Goal: Task Accomplishment & Management: Complete application form

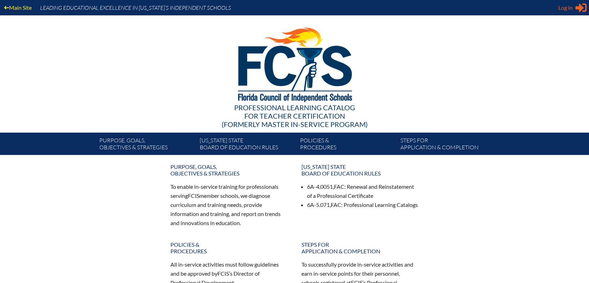
click at [566, 6] on span "Log in" at bounding box center [565, 7] width 14 height 8
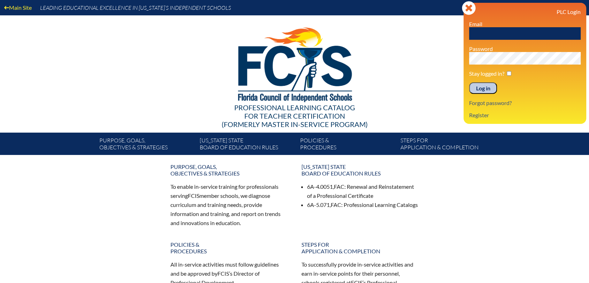
click at [551, 40] on div "PLC Login Email Password Stay logged in? Log in Forgot password? Register" at bounding box center [525, 63] width 112 height 110
click at [551, 32] on input "text" at bounding box center [525, 33] width 112 height 13
type input "[EMAIL_ADDRESS][DOMAIN_NAME]"
click at [469, 82] on input "Log in" at bounding box center [483, 88] width 28 height 12
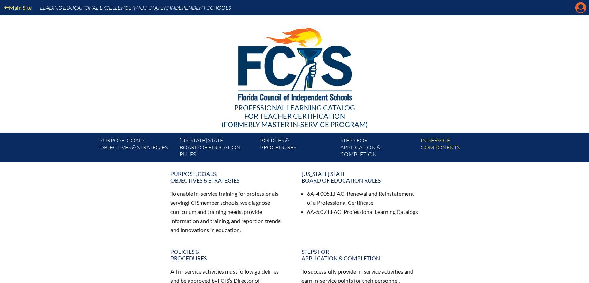
click at [583, 5] on icon at bounding box center [580, 7] width 11 height 11
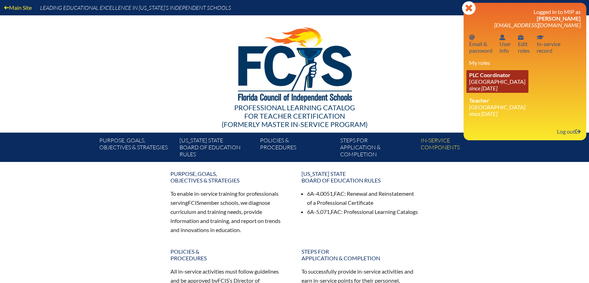
click at [479, 71] on link "PLC Coordinator [GEOGRAPHIC_DATA] since [DATE]" at bounding box center [497, 81] width 62 height 23
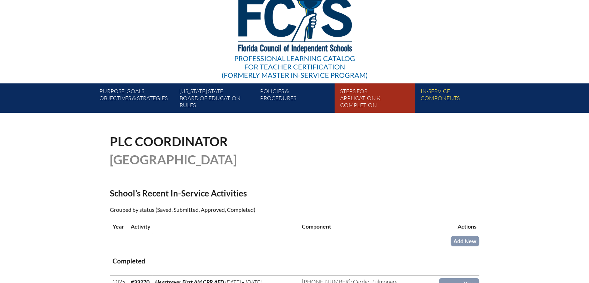
scroll to position [155, 0]
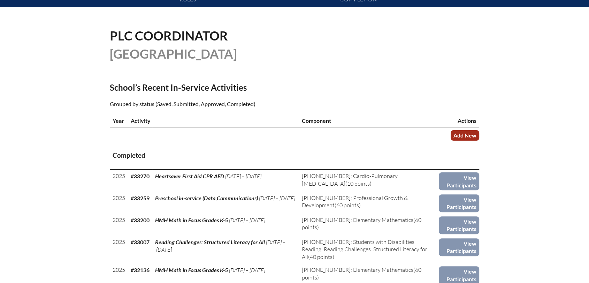
click at [461, 135] on link "Add New" at bounding box center [465, 135] width 29 height 10
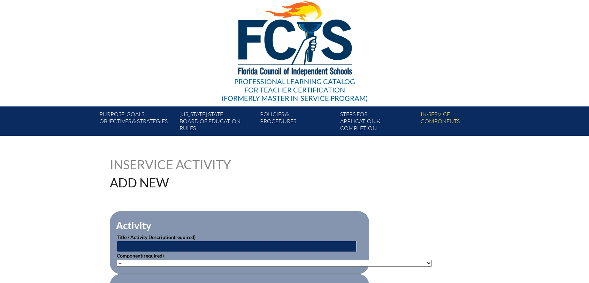
scroll to position [77, 0]
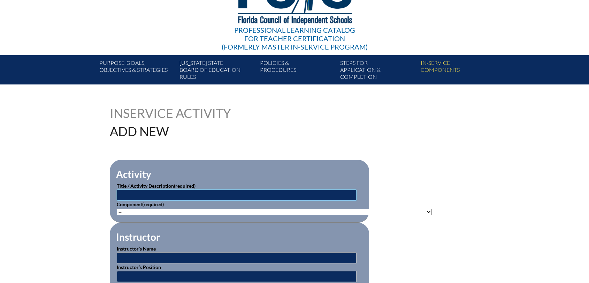
click at [245, 194] on input "text" at bounding box center [237, 194] width 240 height 11
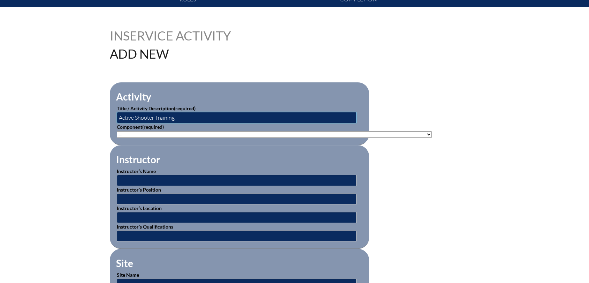
type input "Active Shooter Training"
click at [351, 134] on select"]"] "-- 1-000-001: Appropriate Art Activities 1-000-002: Concept and Art Process for…" at bounding box center [274, 134] width 315 height 7
select select"]"] "93412"
click at [117, 131] on select"]"] "-- 1-000-001: Appropriate Art Activities 1-000-002: Concept and Art Process for…" at bounding box center [274, 134] width 315 height 7
click at [174, 179] on input "text" at bounding box center [237, 180] width 240 height 11
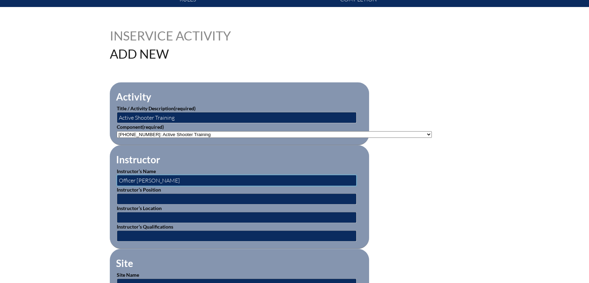
type input "Officer Jay Walker"
type input "SRO"
type input "[GEOGRAPHIC_DATA]"
click at [161, 237] on input "text" at bounding box center [237, 235] width 240 height 11
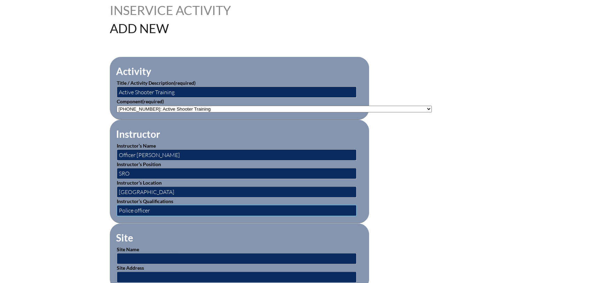
scroll to position [193, 0]
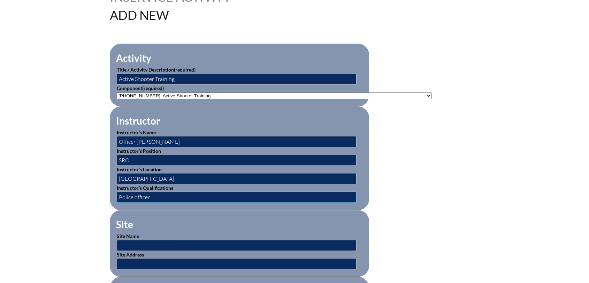
type input "Police officer"
click at [134, 157] on input "SRO" at bounding box center [237, 159] width 240 height 11
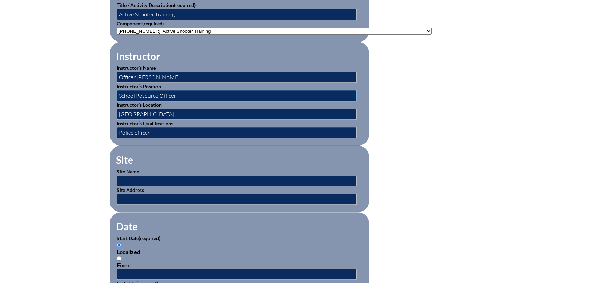
scroll to position [271, 0]
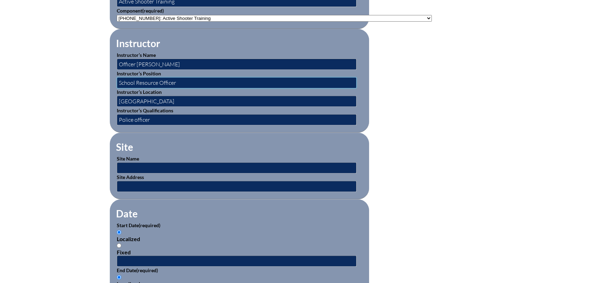
type input "School Resource Officer"
click at [141, 165] on input "text" at bounding box center [237, 167] width 240 height 11
type input "[GEOGRAPHIC_DATA]"
click at [141, 189] on input "text" at bounding box center [237, 186] width 240 height 11
type input "205 Hamilton Avenue, Panama City, Fl. 32401"
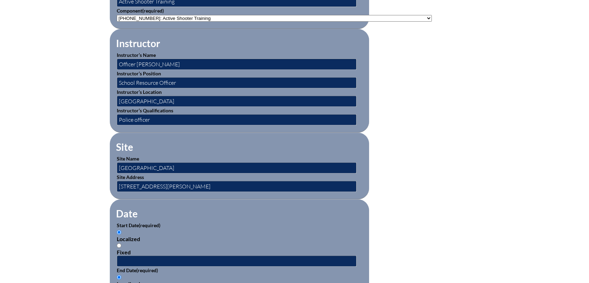
click at [198, 224] on p "Start Date (required)" at bounding box center [239, 224] width 245 height 7
click at [119, 243] on input "Fixed" at bounding box center [119, 245] width 5 height 5
radio input "true"
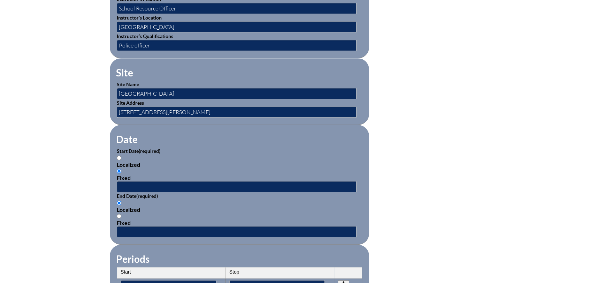
scroll to position [349, 0]
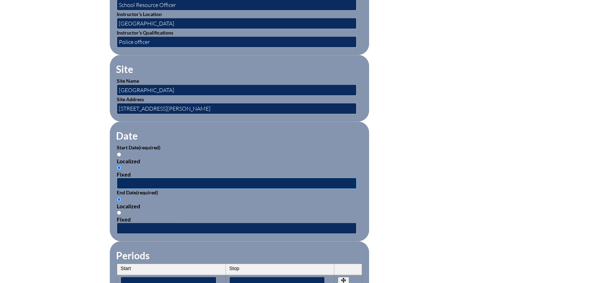
click at [146, 180] on input "text" at bounding box center [237, 182] width 240 height 11
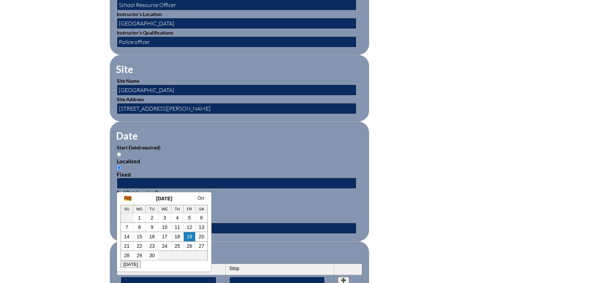
click at [128, 199] on link "Aug" at bounding box center [127, 198] width 7 height 5
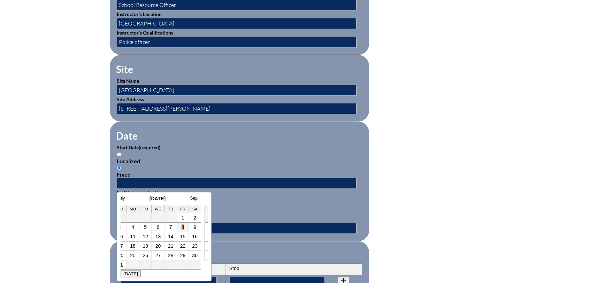
click at [183, 227] on link "8" at bounding box center [183, 227] width 3 height 6
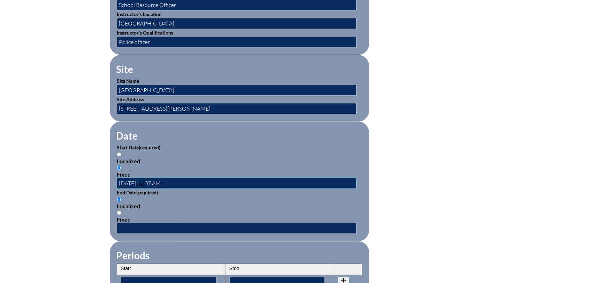
scroll to position [0, 0]
click at [155, 182] on input "2025-08-08 11:07 AM" at bounding box center [237, 182] width 240 height 11
type input "2025-08-08 9:00 AM"
click at [118, 211] on input "Fixed" at bounding box center [119, 212] width 5 height 5
radio input "true"
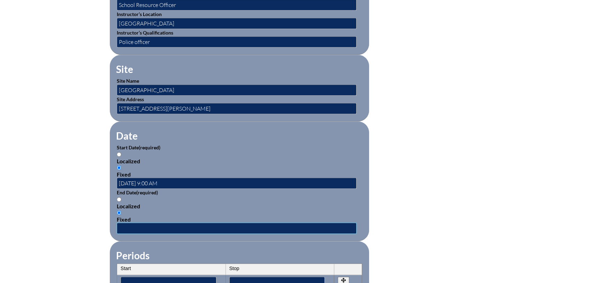
click at [126, 224] on input "text" at bounding box center [237, 227] width 240 height 11
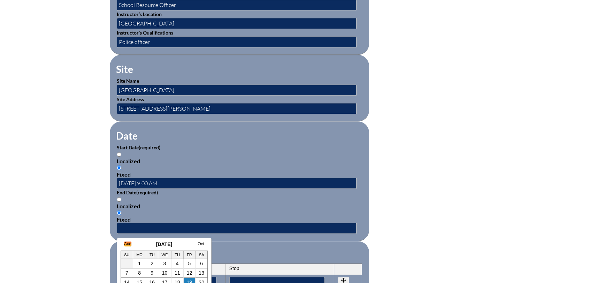
click at [128, 242] on link "Aug" at bounding box center [127, 243] width 7 height 5
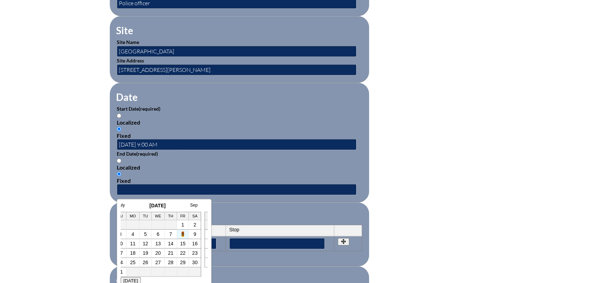
click at [182, 234] on link "8" at bounding box center [183, 234] width 3 height 6
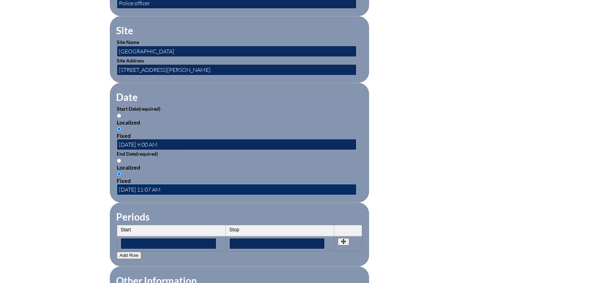
scroll to position [0, 0]
click at [162, 189] on input "2025-08-08 11:07 AM" at bounding box center [237, 189] width 240 height 11
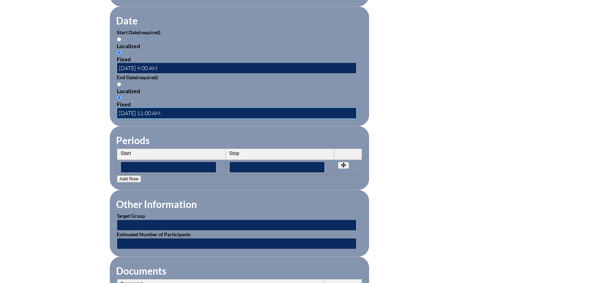
scroll to position [465, 0]
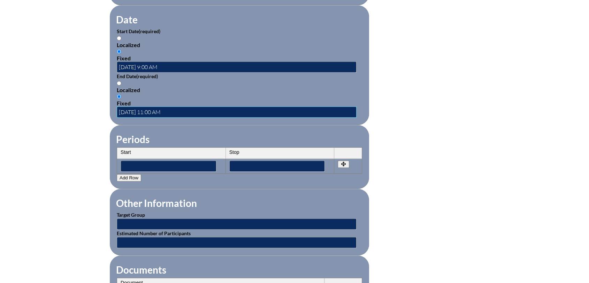
type input "2025-08-08 11:00 AM"
click at [165, 222] on input "text" at bounding box center [237, 223] width 240 height 11
type input "Faculty"
click at [151, 239] on input "text" at bounding box center [237, 242] width 240 height 11
type input "45"
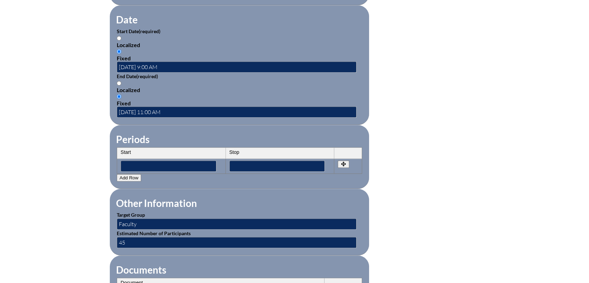
click at [497, 204] on div "Inservice Activity Add New Activity Title / Activity Description (required) Act…" at bounding box center [294, 46] width 589 height 654
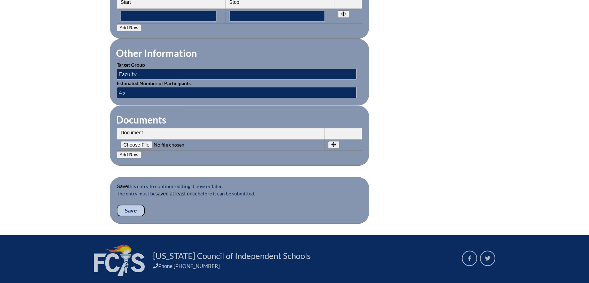
scroll to position [619, 0]
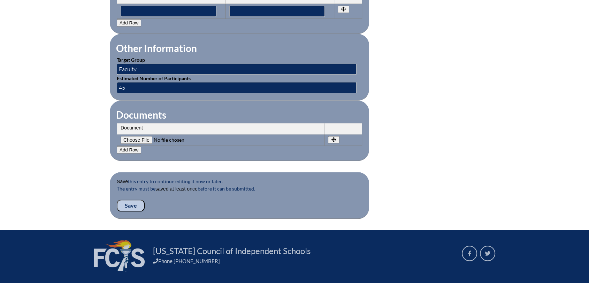
click at [134, 203] on input "Save" at bounding box center [131, 205] width 28 height 12
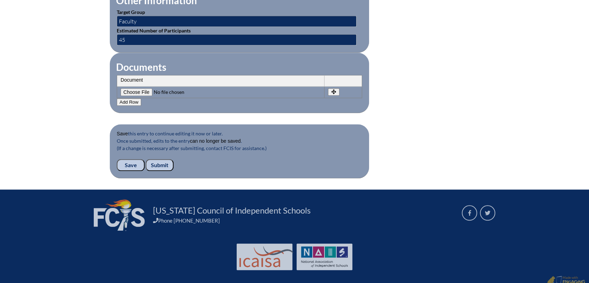
scroll to position [672, 0]
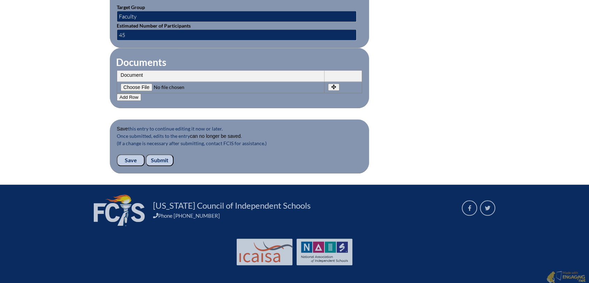
click at [158, 157] on input "Submit" at bounding box center [160, 160] width 28 height 12
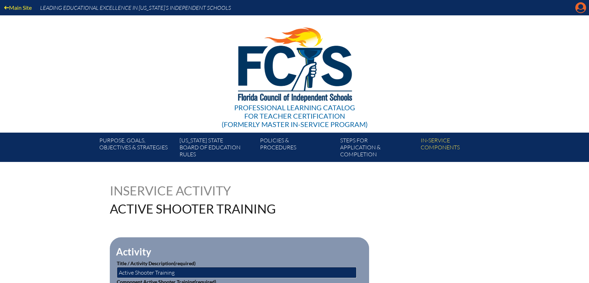
click at [581, 6] on icon "Manage account" at bounding box center [580, 7] width 11 height 11
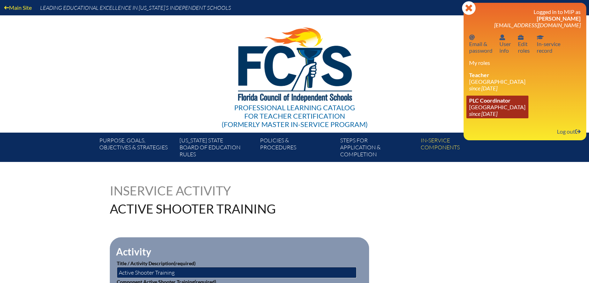
click at [477, 107] on link "PLC Coordinator [GEOGRAPHIC_DATA] since [DATE]" at bounding box center [497, 106] width 62 height 23
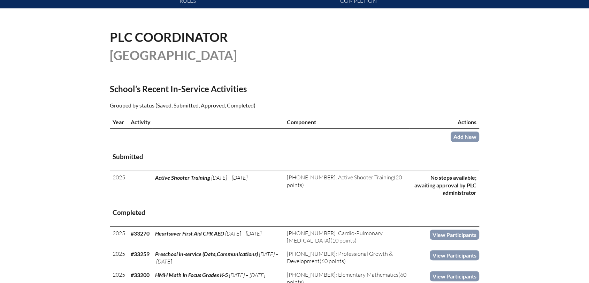
scroll to position [155, 0]
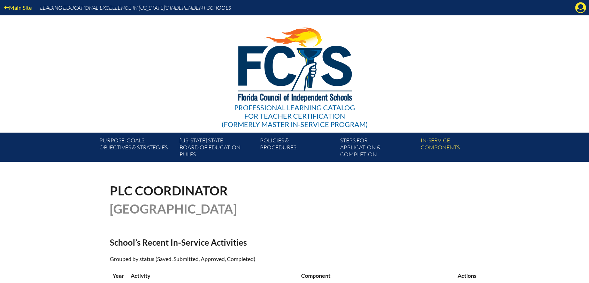
scroll to position [155, 0]
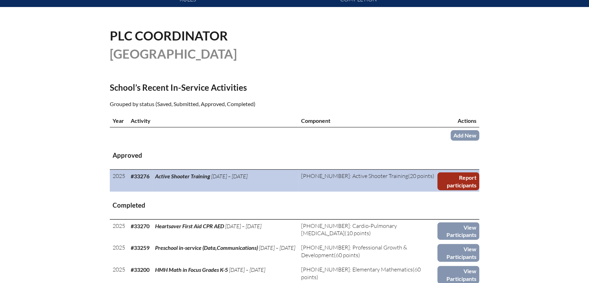
click at [456, 187] on link "Report participants" at bounding box center [458, 181] width 42 height 18
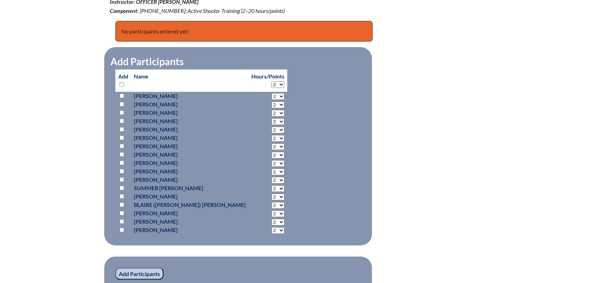
scroll to position [271, 0]
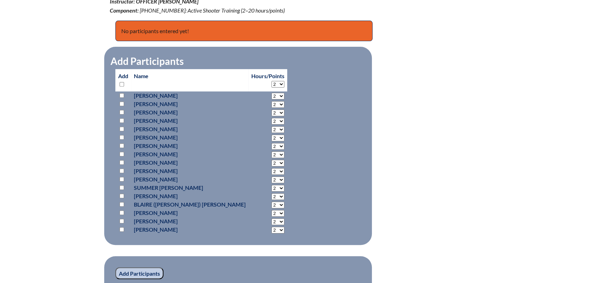
click at [121, 95] on input "checkbox" at bounding box center [122, 95] width 5 height 5
checkbox input "true"
click at [121, 104] on input "checkbox" at bounding box center [122, 103] width 5 height 5
checkbox input "true"
click at [121, 112] on input "checkbox" at bounding box center [122, 112] width 5 height 5
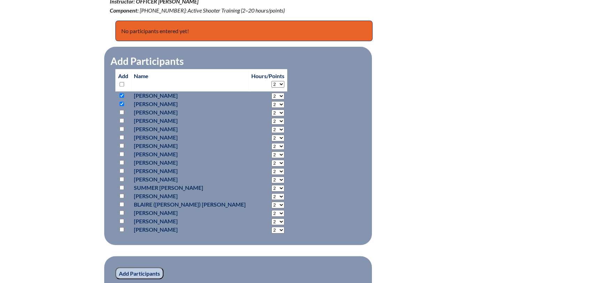
checkbox input "true"
click at [123, 129] on input "checkbox" at bounding box center [122, 129] width 5 height 5
checkbox input "true"
click at [121, 136] on input "checkbox" at bounding box center [122, 137] width 5 height 5
checkbox input "true"
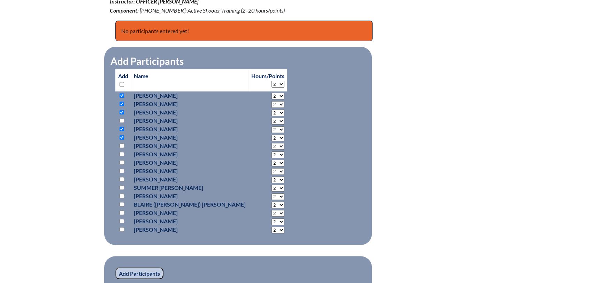
click at [122, 144] on input "checkbox" at bounding box center [122, 145] width 5 height 5
checkbox input "true"
click at [123, 155] on input "checkbox" at bounding box center [122, 154] width 5 height 5
checkbox input "true"
click at [120, 162] on input "checkbox" at bounding box center [122, 162] width 5 height 5
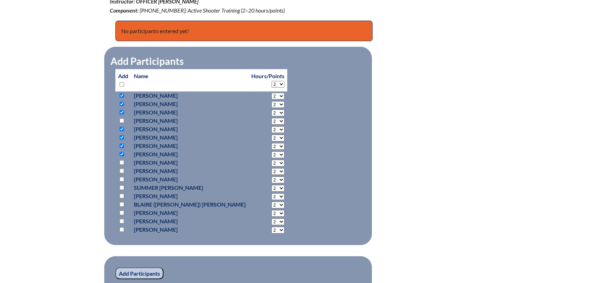
checkbox input "true"
click at [122, 179] on input "checkbox" at bounding box center [122, 179] width 5 height 5
checkbox input "true"
click at [120, 186] on input "checkbox" at bounding box center [122, 187] width 5 height 5
checkbox input "true"
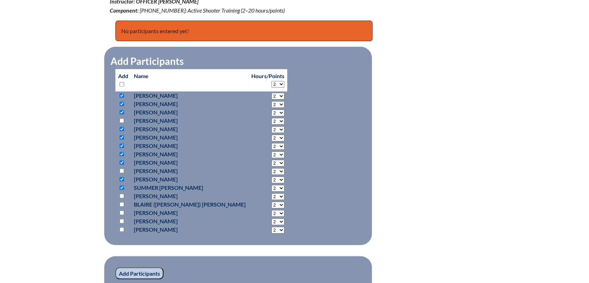
click at [121, 203] on input "checkbox" at bounding box center [122, 204] width 5 height 5
checkbox input "true"
click at [123, 213] on input "checkbox" at bounding box center [122, 212] width 5 height 5
checkbox input "true"
click at [123, 221] on input "checkbox" at bounding box center [122, 221] width 5 height 5
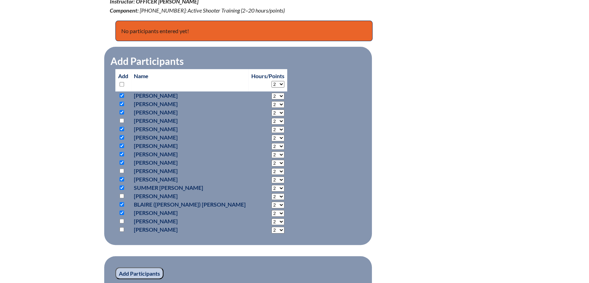
checkbox input "true"
click at [123, 228] on input "checkbox" at bounding box center [122, 229] width 5 height 5
checkbox input "true"
click at [146, 270] on input "Add Participants" at bounding box center [139, 273] width 48 height 12
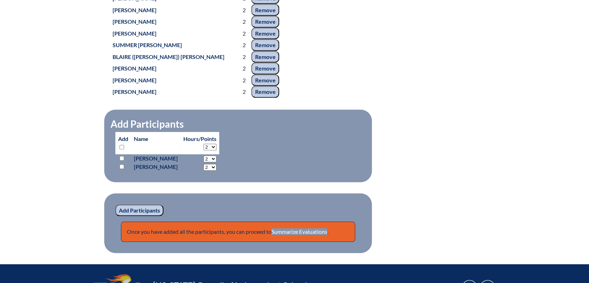
scroll to position [438, 0]
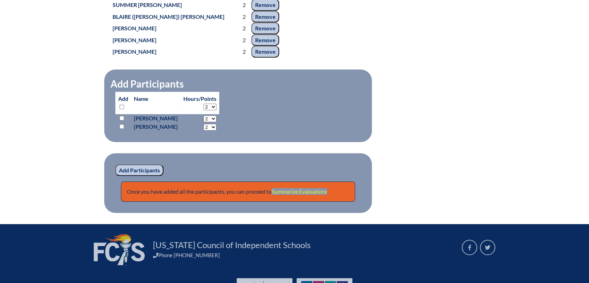
click at [314, 194] on link "Summarize Evaluations" at bounding box center [299, 191] width 56 height 7
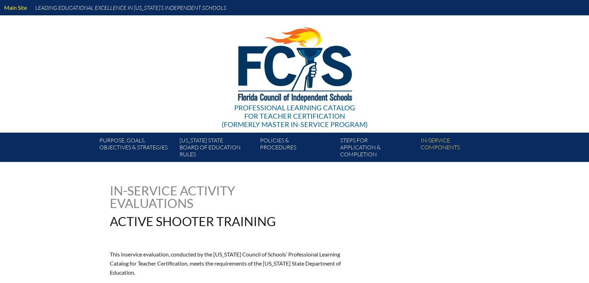
type input "0"
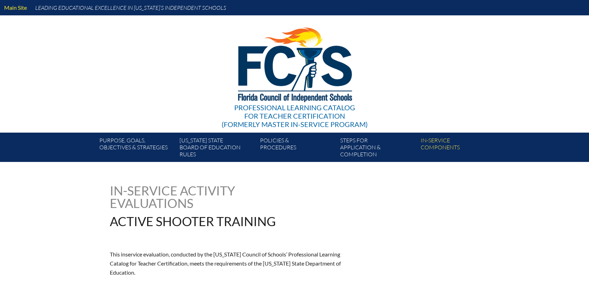
type input "0"
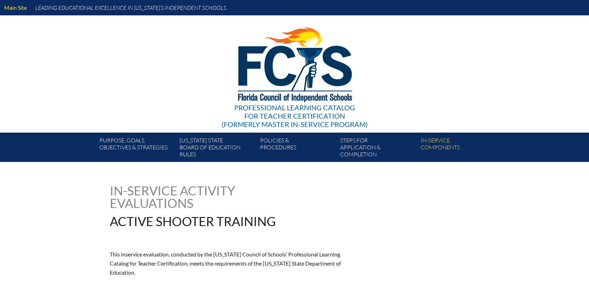
type input "0"
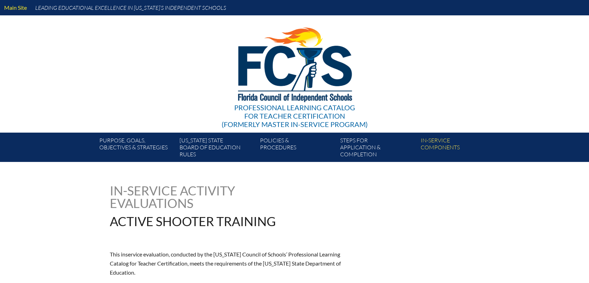
type input "0"
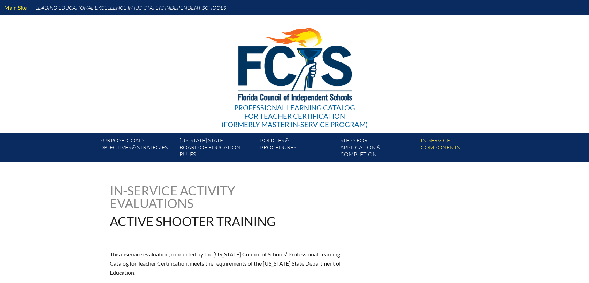
type input "0"
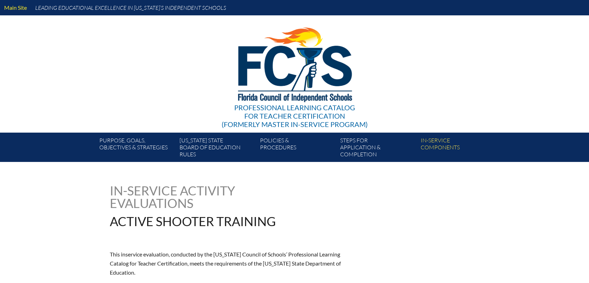
type input "0"
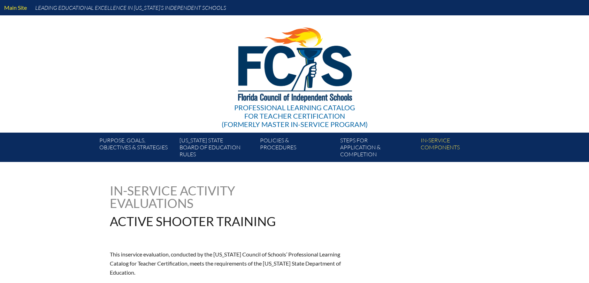
type input "0"
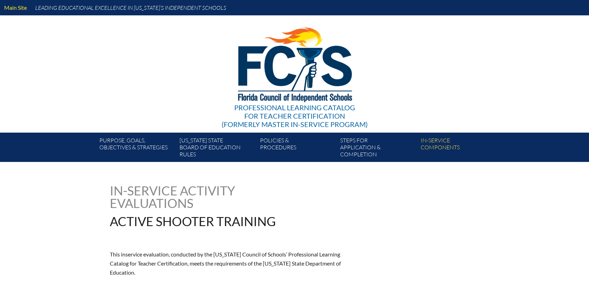
type input "0"
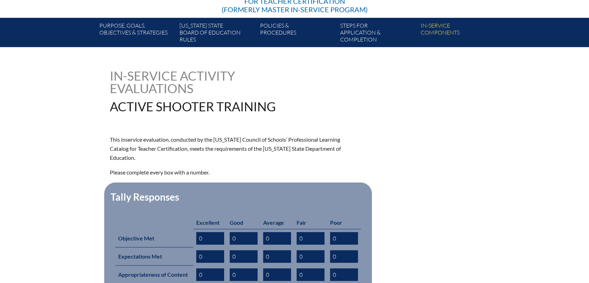
scroll to position [232, 0]
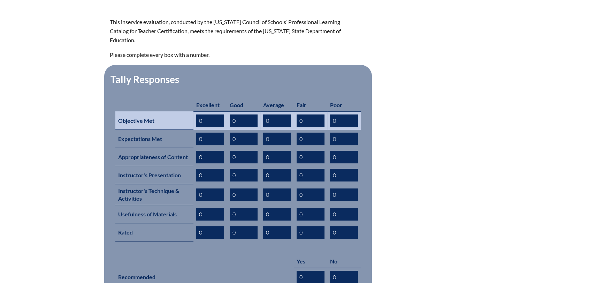
click at [210, 114] on input "0" at bounding box center [210, 120] width 28 height 13
type input "13"
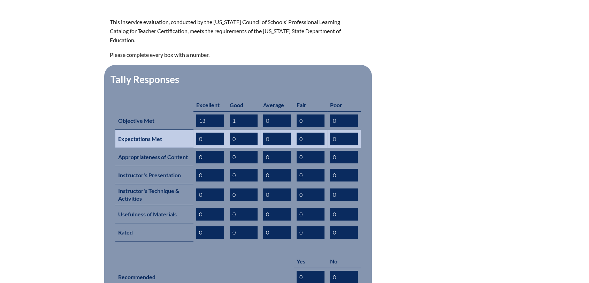
type input "1"
click at [205, 132] on input "0" at bounding box center [210, 138] width 28 height 13
type input "12"
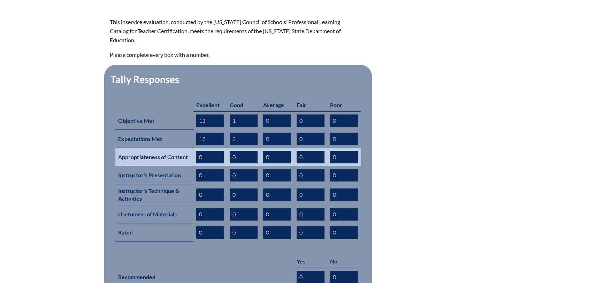
type input "2"
click at [206, 151] on input "0" at bounding box center [210, 157] width 28 height 13
type input "12"
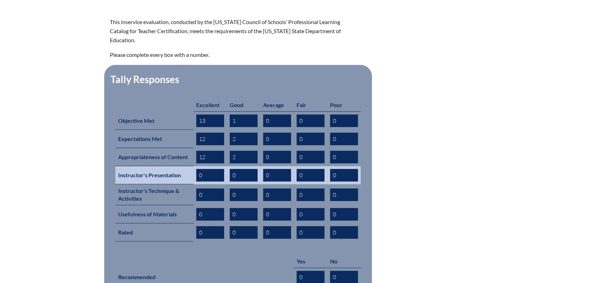
type input "2"
click at [208, 169] on input "0" at bounding box center [210, 175] width 28 height 13
type input "11"
type input "2"
type input "1"
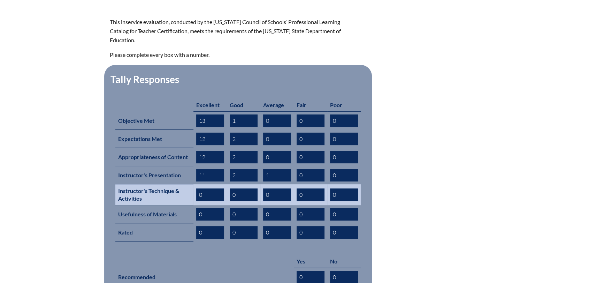
click at [204, 188] on input "0" at bounding box center [210, 194] width 28 height 13
type input "12"
type input "1"
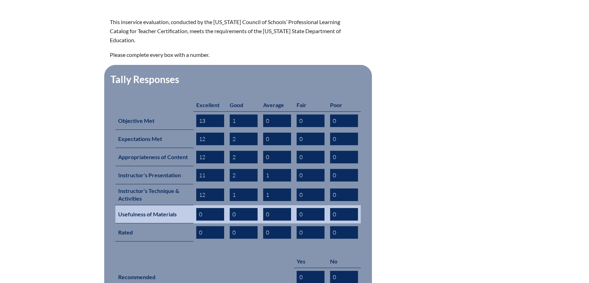
type input "1"
click at [204, 208] on input "0" at bounding box center [210, 214] width 28 height 13
type input "12"
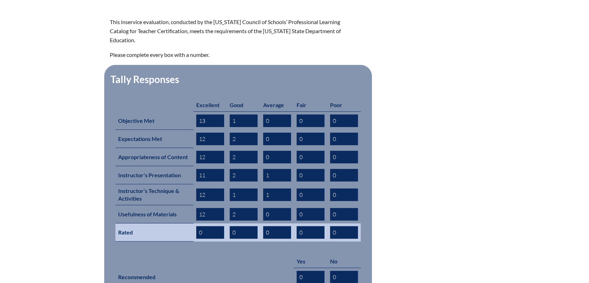
type input "2"
click at [201, 226] on input "0" at bounding box center [210, 232] width 28 height 13
type input "12"
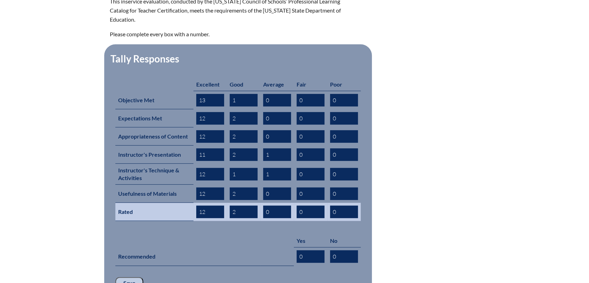
scroll to position [271, 0]
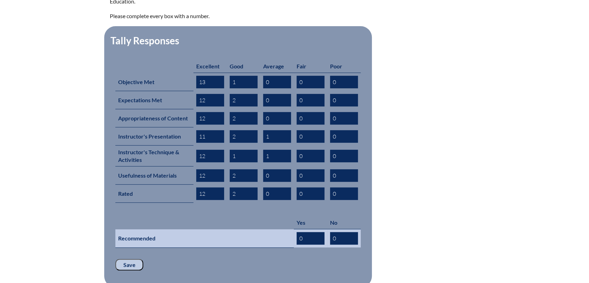
type input "2"
click at [313, 232] on input "0" at bounding box center [311, 238] width 28 height 13
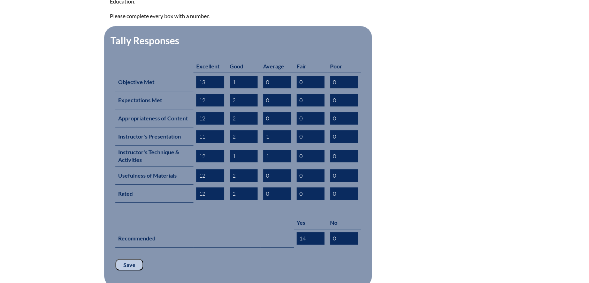
type input "14"
click at [130, 259] on input "Save" at bounding box center [129, 265] width 28 height 12
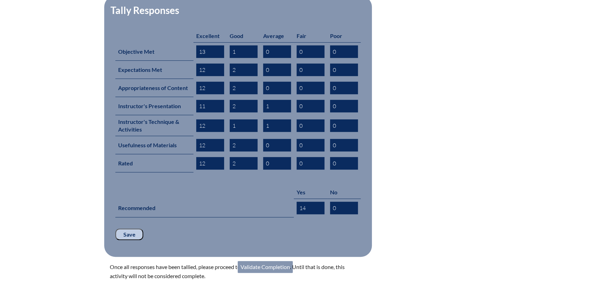
scroll to position [349, 0]
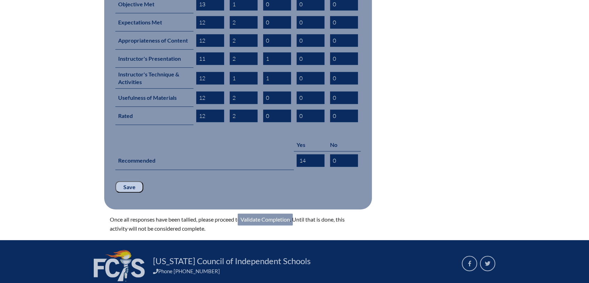
click at [261, 213] on link "Validate Completion" at bounding box center [265, 219] width 55 height 12
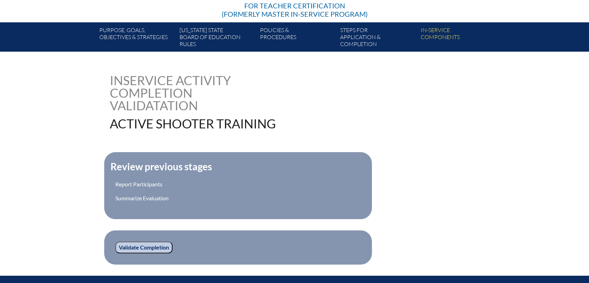
scroll to position [155, 0]
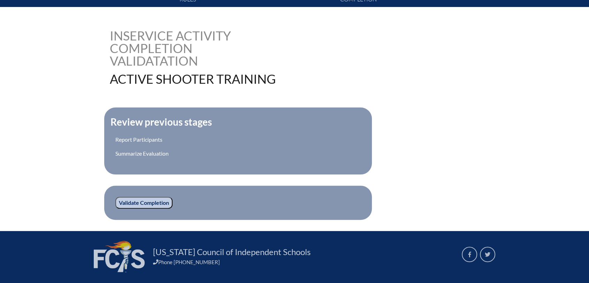
click at [139, 200] on input "Validate Completion" at bounding box center [143, 203] width 57 height 12
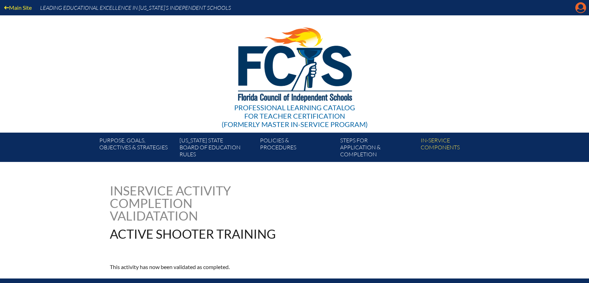
click at [575, 4] on icon "Manage account" at bounding box center [580, 7] width 11 height 11
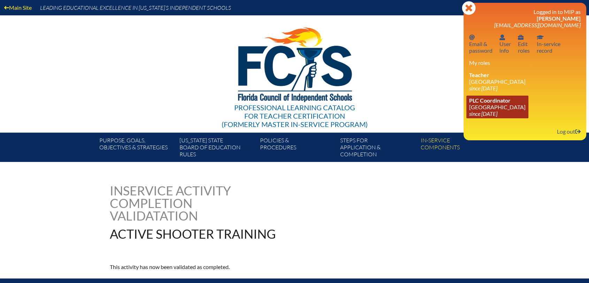
click at [483, 108] on link "PLC Coordinator [GEOGRAPHIC_DATA] since [DATE]" at bounding box center [497, 106] width 62 height 23
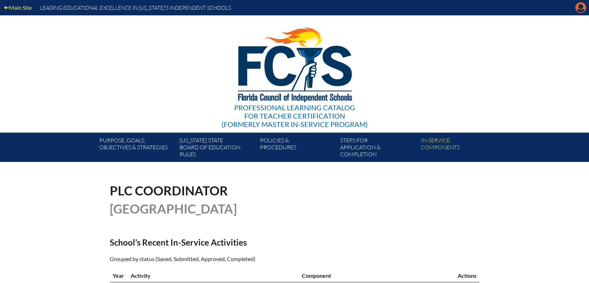
click at [583, 7] on icon at bounding box center [580, 7] width 11 height 11
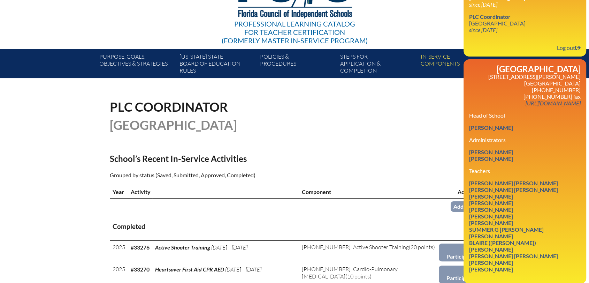
scroll to position [116, 0]
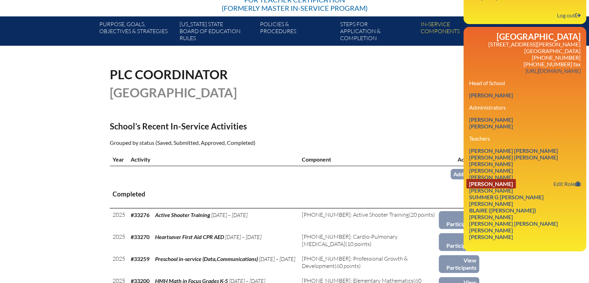
click at [502, 188] on link "Natalie Godwin" at bounding box center [490, 183] width 49 height 9
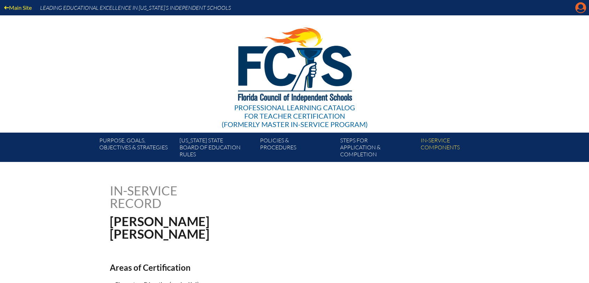
click at [586, 5] on icon "Manage account" at bounding box center [580, 7] width 11 height 11
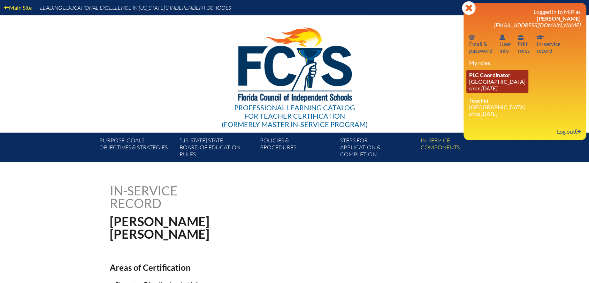
click at [477, 87] on icon "since [DATE]" at bounding box center [483, 88] width 28 height 7
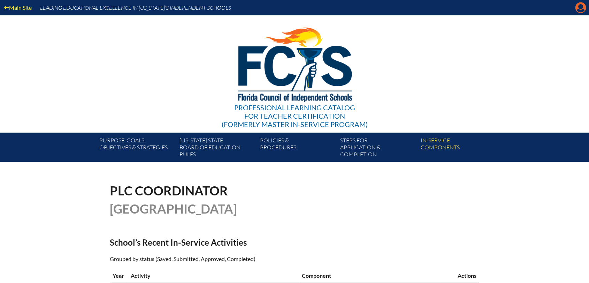
click at [576, 6] on icon at bounding box center [580, 7] width 11 height 11
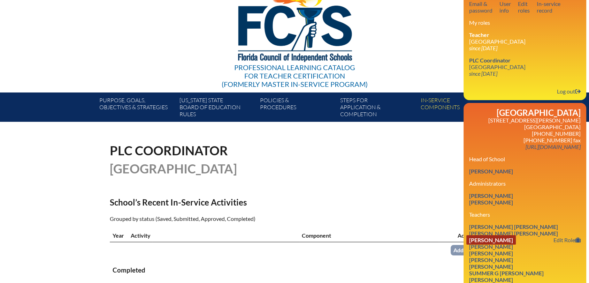
scroll to position [77, 0]
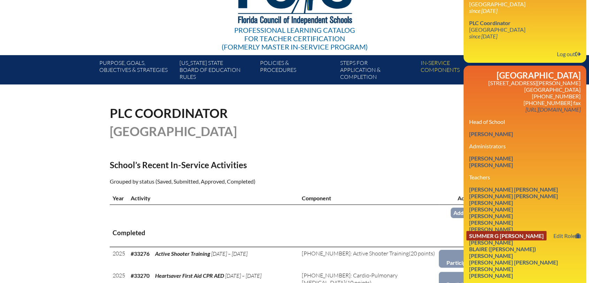
click at [495, 240] on link "Summer G Himes" at bounding box center [506, 235] width 80 height 9
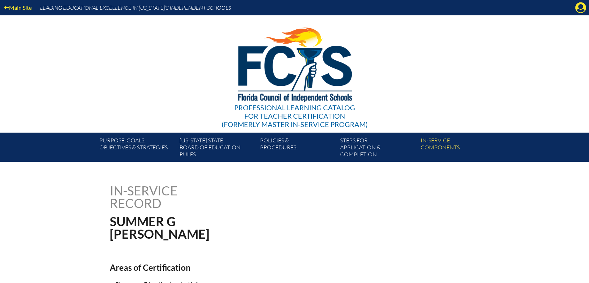
click at [581, 12] on icon "Manage account" at bounding box center [580, 7] width 11 height 11
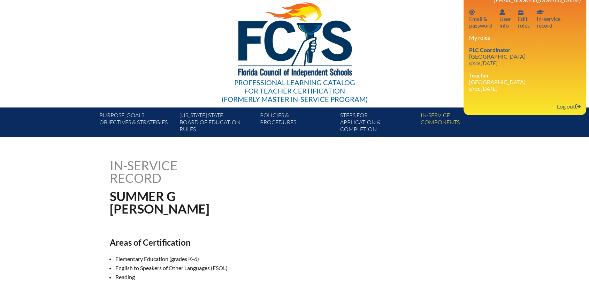
scroll to position [39, 0]
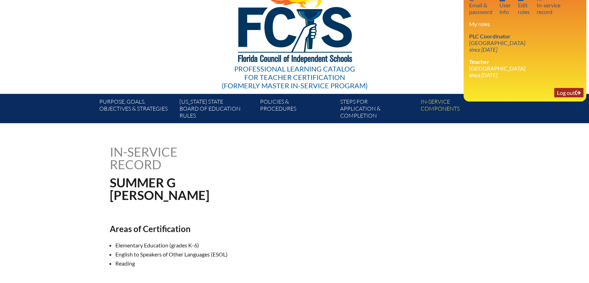
click at [578, 93] on icon "Log out" at bounding box center [578, 93] width 6 height 6
